Goal: Task Accomplishment & Management: Manage account settings

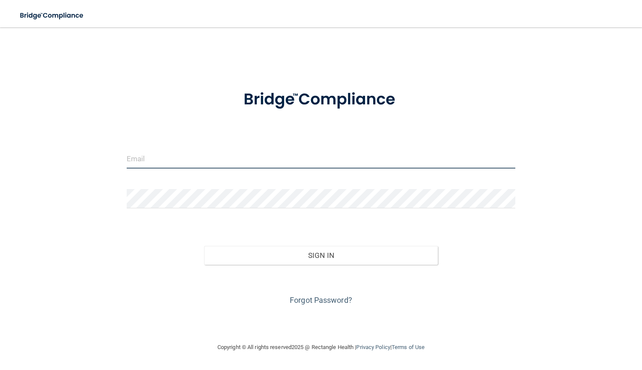
click at [269, 158] on input "email" at bounding box center [321, 158] width 389 height 19
type input "[EMAIL_ADDRESS][DOMAIN_NAME]"
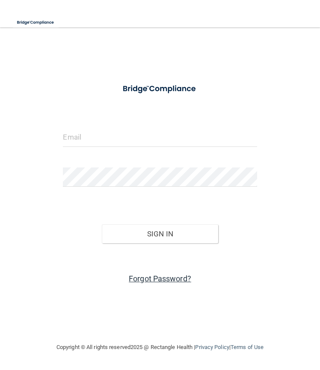
click at [153, 276] on link "Forgot Password?" at bounding box center [160, 278] width 62 height 9
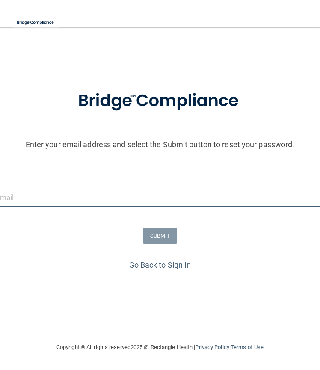
click at [148, 205] on input "email" at bounding box center [160, 197] width 329 height 19
type input "[EMAIL_ADDRESS][DOMAIN_NAME]"
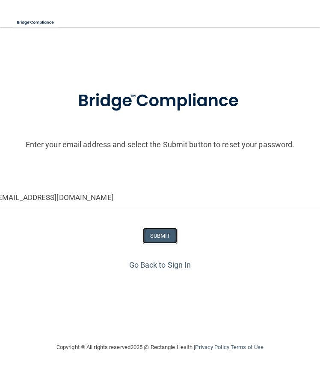
click at [157, 233] on button "SUBMIT" at bounding box center [160, 236] width 35 height 16
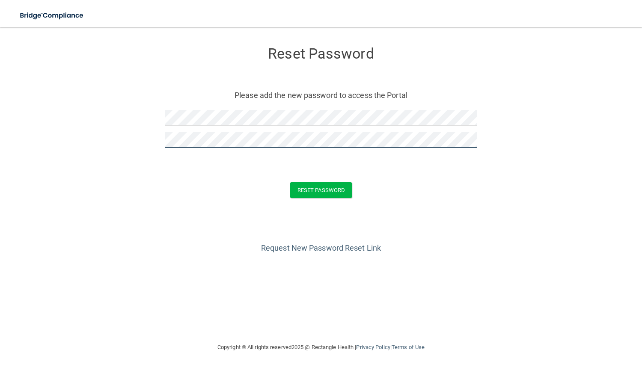
click at [290, 182] on button "Reset Password" at bounding box center [321, 190] width 62 height 16
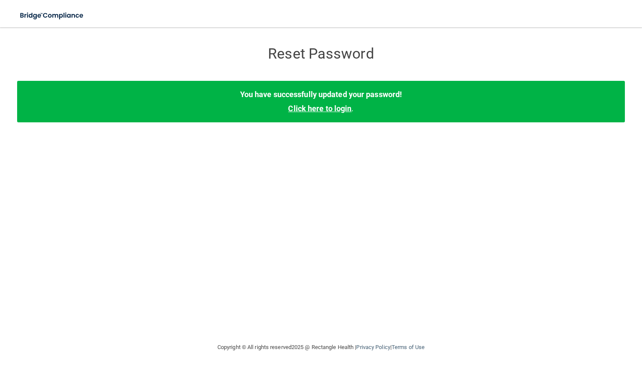
click at [306, 111] on link "Click here to login" at bounding box center [319, 108] width 63 height 9
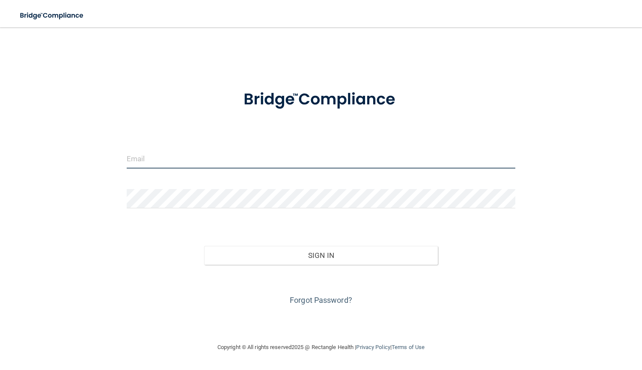
click at [236, 160] on input "email" at bounding box center [321, 158] width 389 height 19
type input "[EMAIL_ADDRESS][DOMAIN_NAME]"
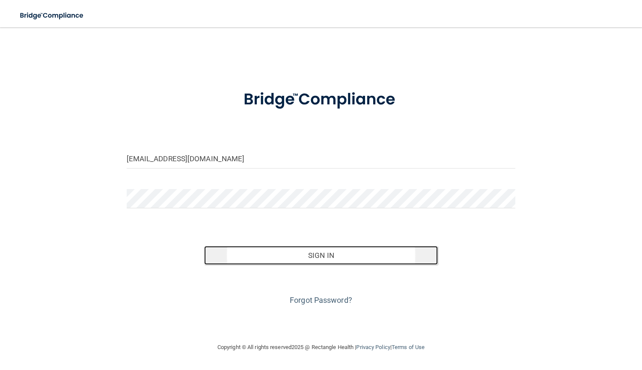
click at [287, 250] on button "Sign In" at bounding box center [320, 255] width 233 height 19
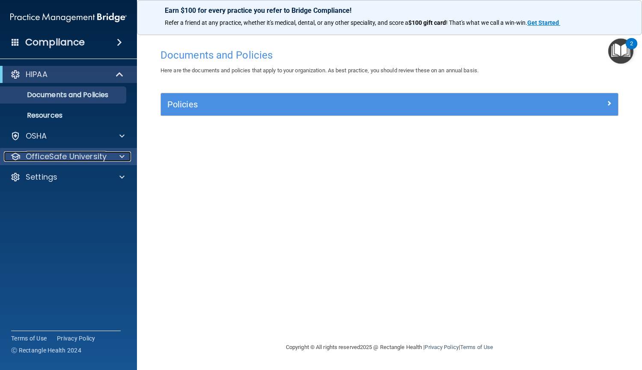
click at [122, 160] on span at bounding box center [121, 156] width 5 height 10
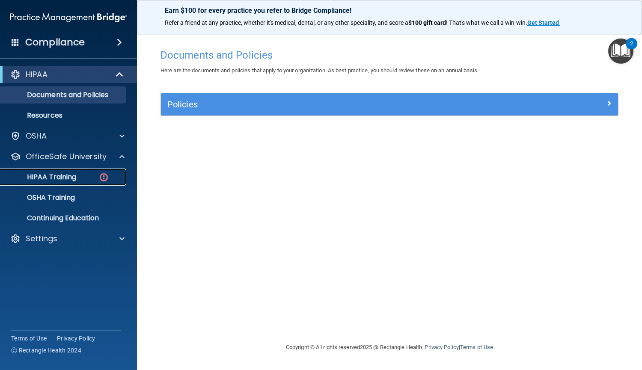
click at [91, 177] on div "HIPAA Training" at bounding box center [64, 177] width 117 height 9
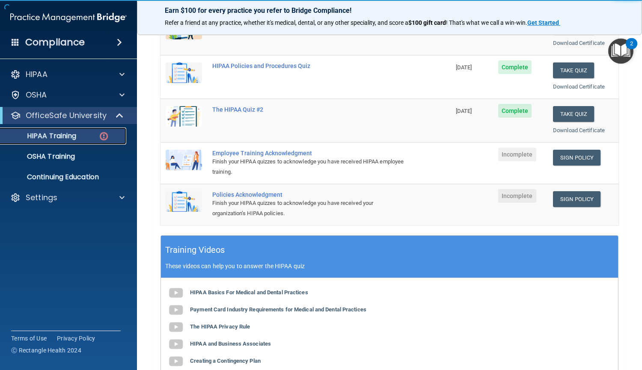
scroll to position [140, 0]
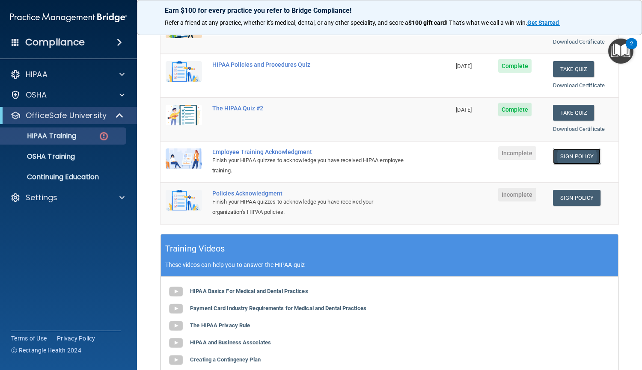
click at [570, 158] on link "Sign Policy" at bounding box center [577, 156] width 48 height 16
click at [569, 198] on link "Sign Policy" at bounding box center [577, 198] width 48 height 16
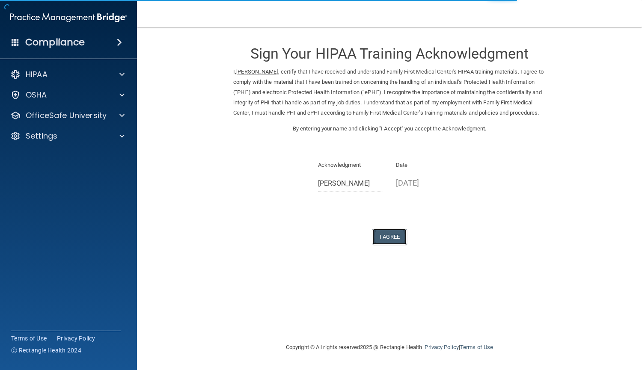
click at [393, 245] on button "I Agree" at bounding box center [389, 237] width 34 height 16
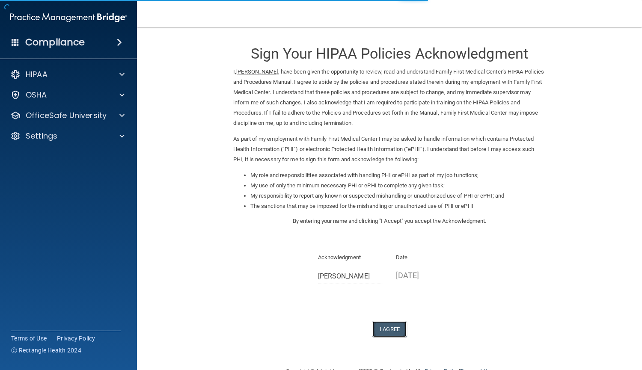
click at [392, 322] on button "I Agree" at bounding box center [389, 329] width 34 height 16
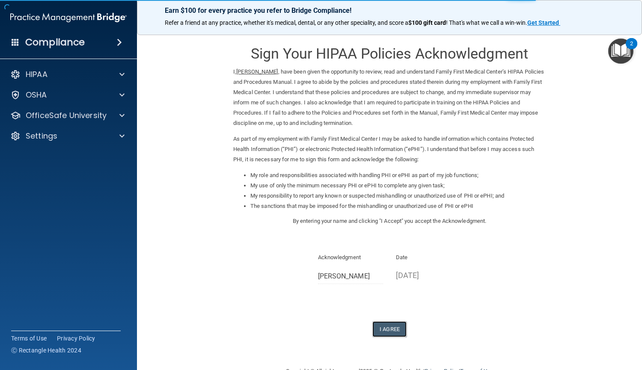
scroll to position [22, 0]
